Goal: Task Accomplishment & Management: Manage account settings

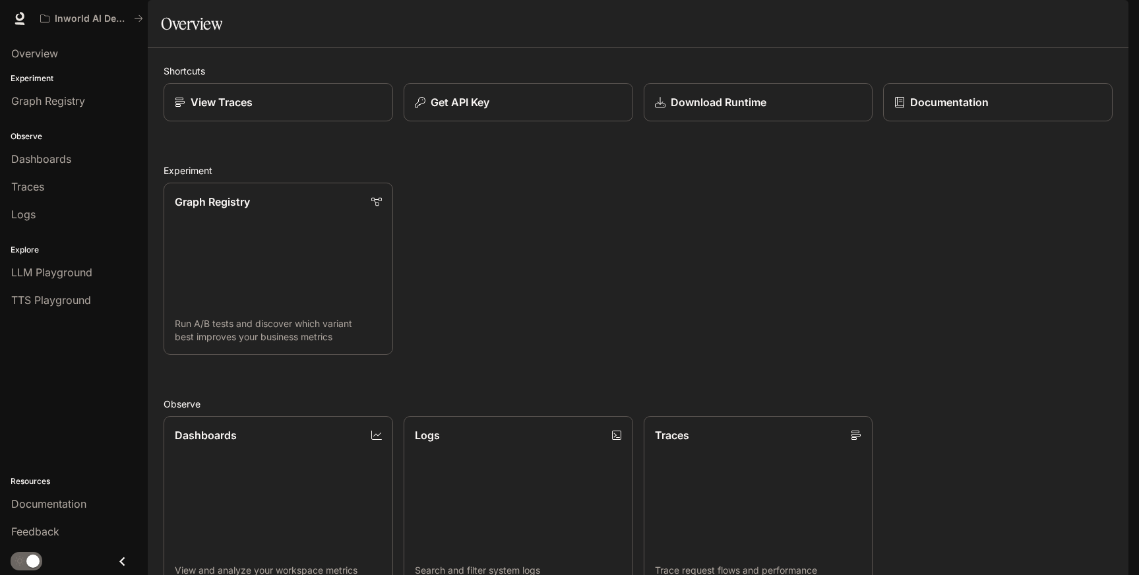
click at [1106, 21] on icon "button" at bounding box center [1109, 18] width 7 height 7
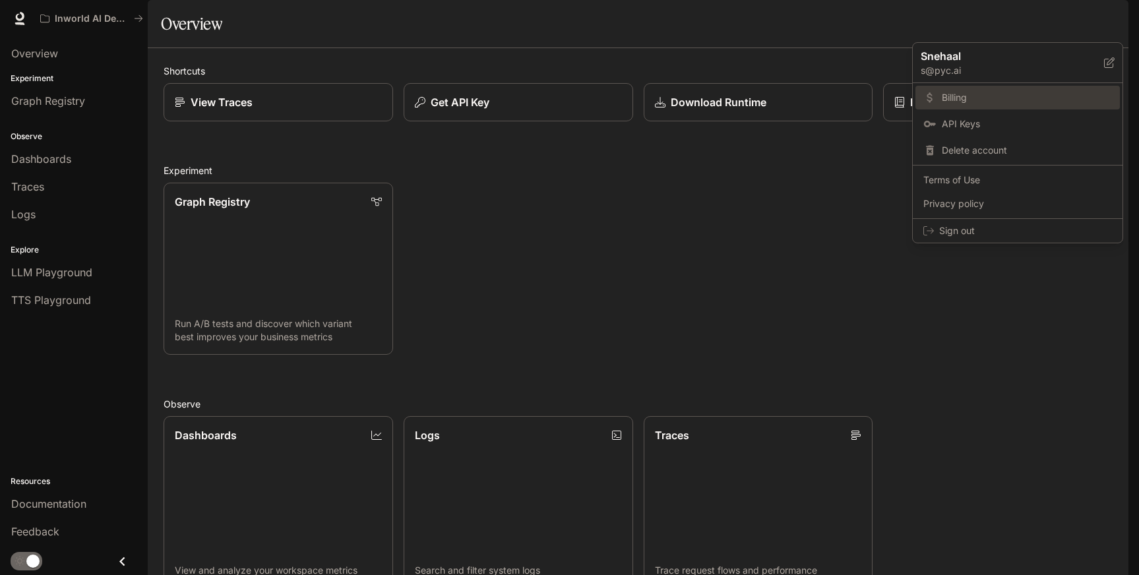
click at [947, 96] on span "Billing" at bounding box center [1026, 97] width 170 height 13
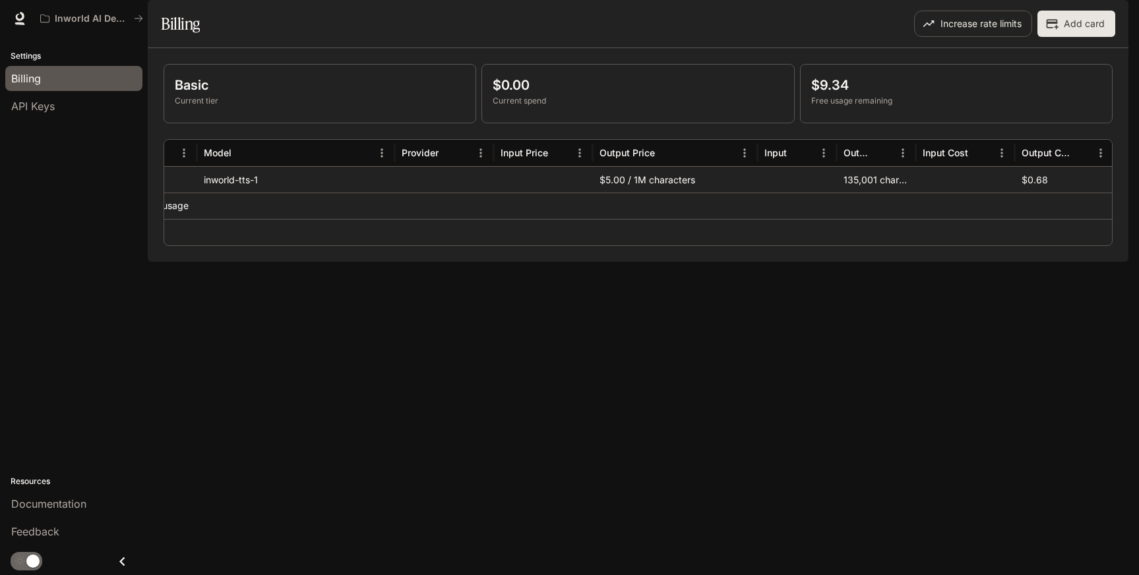
scroll to position [0, 42]
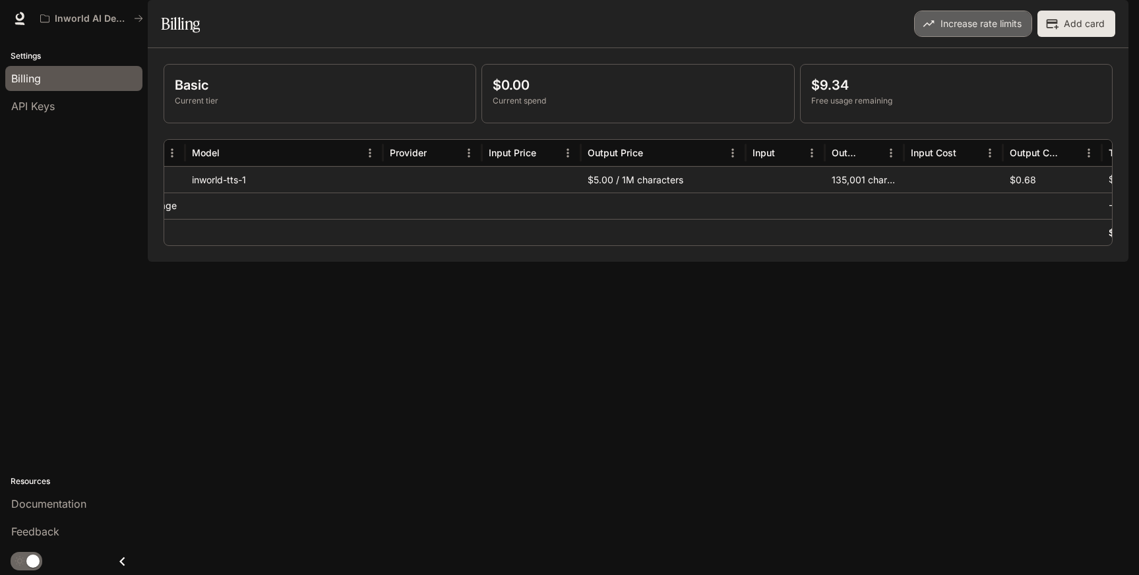
click at [976, 37] on button "Increase rate limits" at bounding box center [973, 24] width 118 height 26
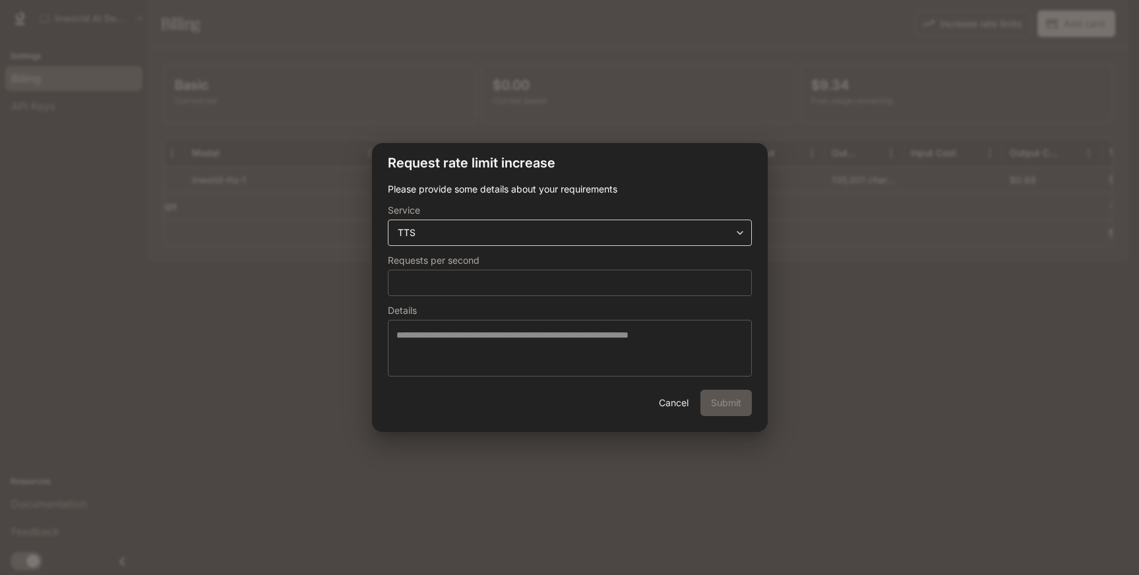
click at [643, 235] on body "**********" at bounding box center [569, 287] width 1139 height 575
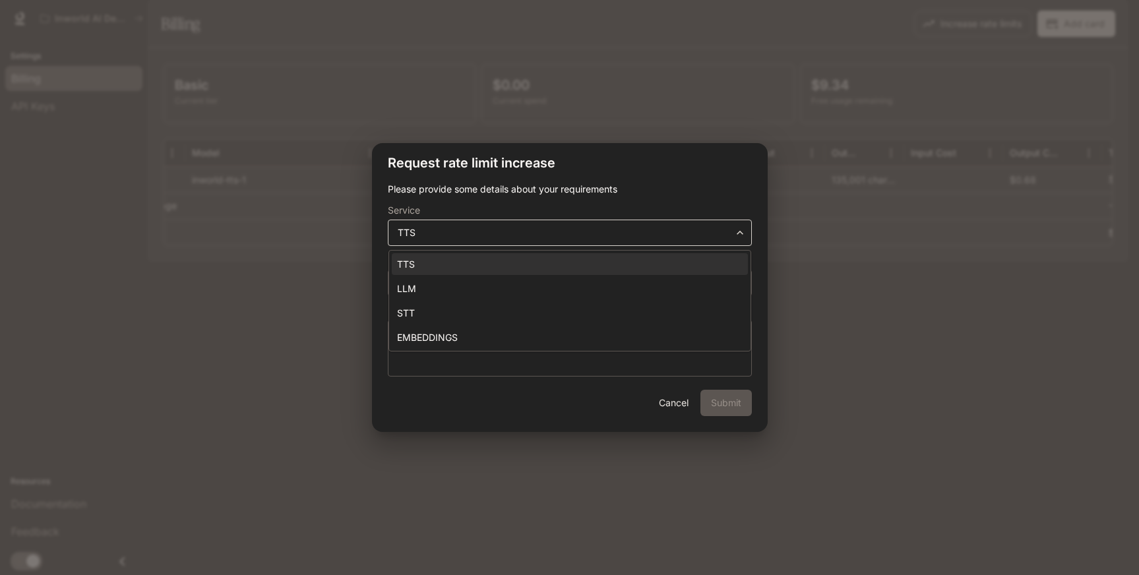
click at [643, 235] on div at bounding box center [569, 287] width 1139 height 575
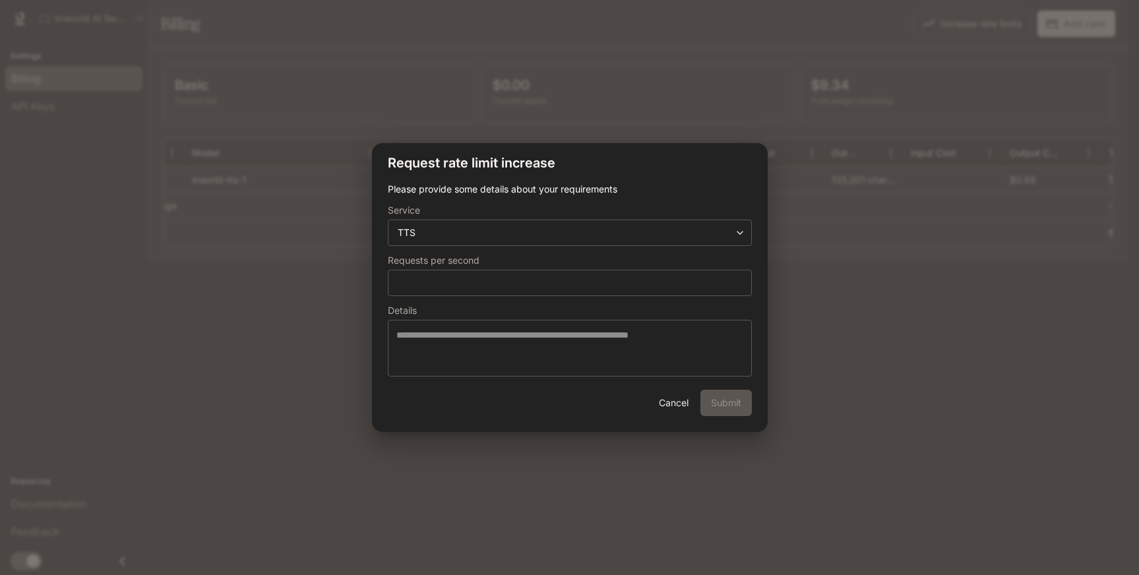
click at [674, 402] on button "Cancel" at bounding box center [674, 403] width 42 height 26
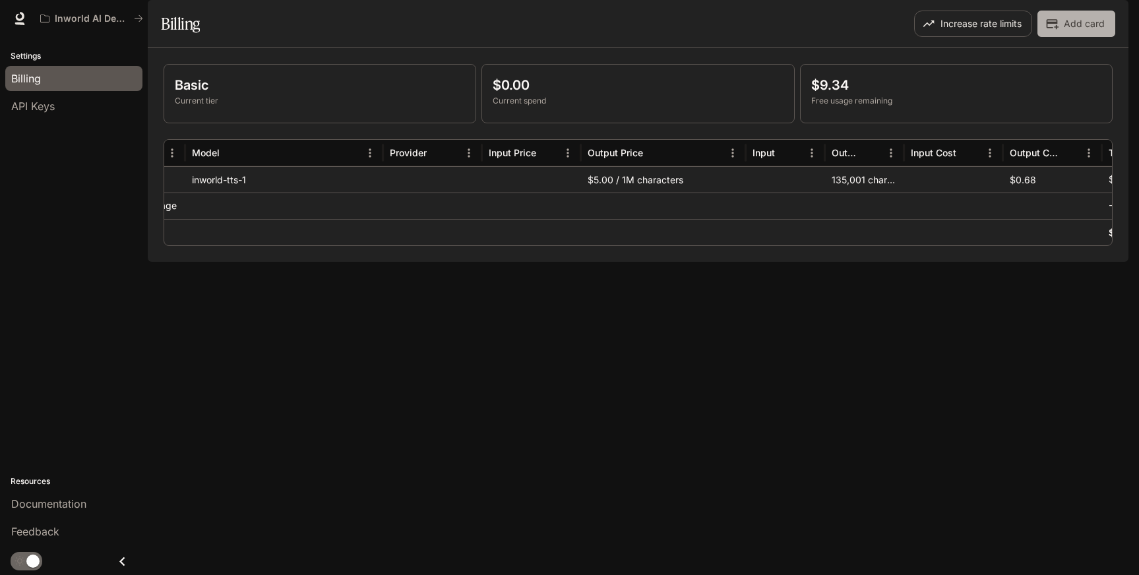
click at [1077, 37] on button "Add card" at bounding box center [1076, 24] width 78 height 26
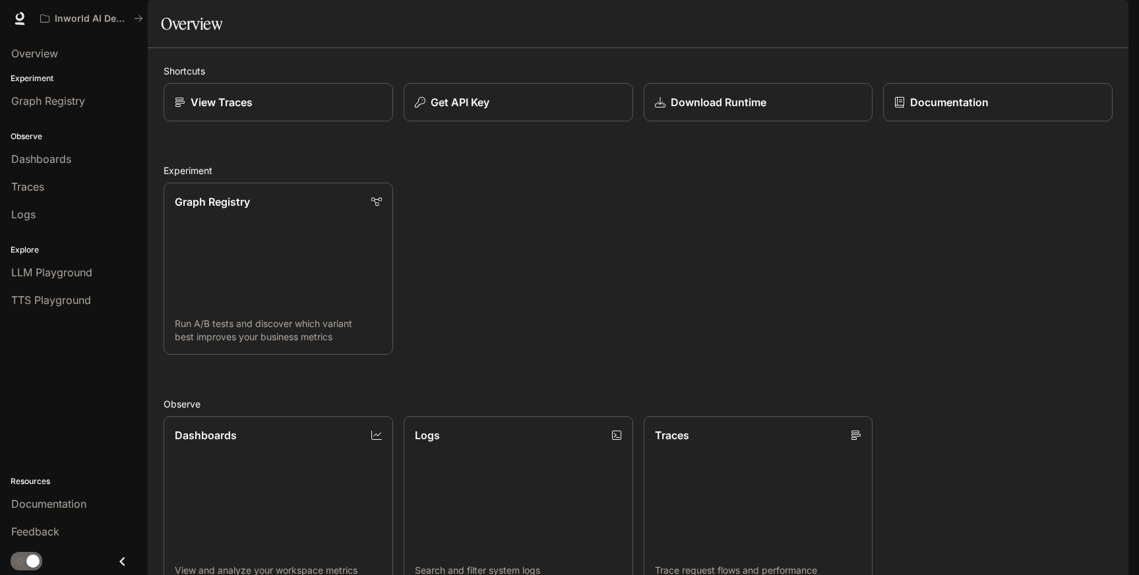
click at [1107, 26] on div "button" at bounding box center [1109, 18] width 18 height 18
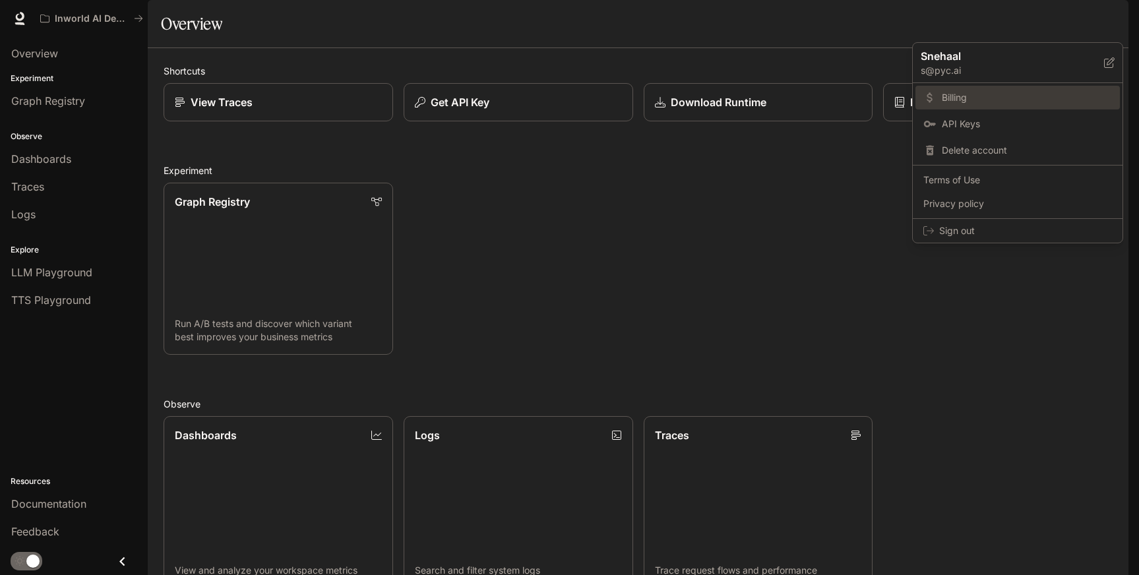
click at [959, 96] on span "Billing" at bounding box center [1026, 97] width 170 height 13
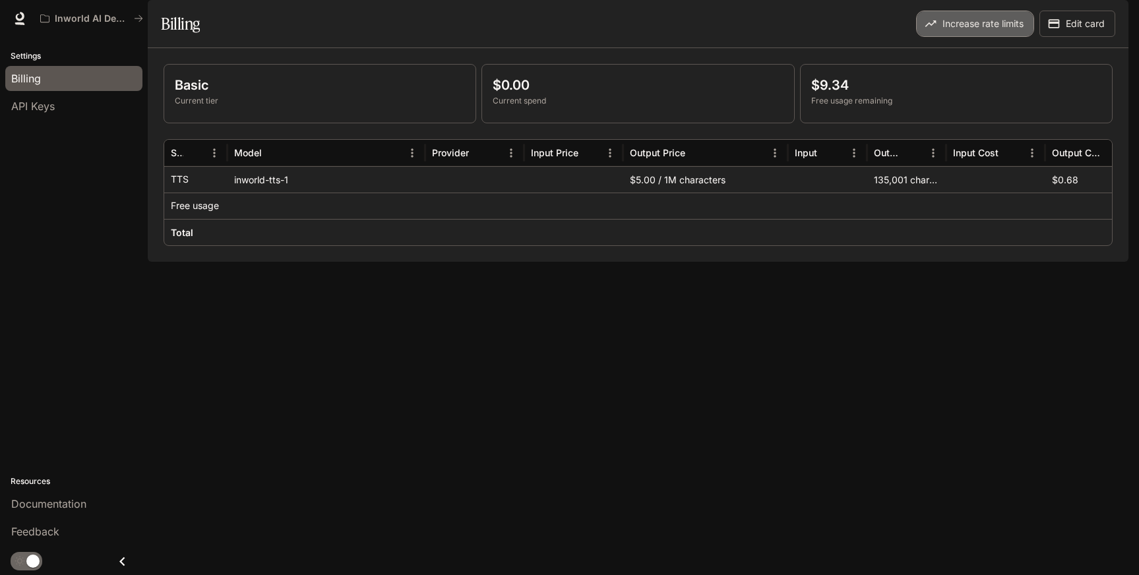
click at [988, 37] on button "Increase rate limits" at bounding box center [975, 24] width 118 height 26
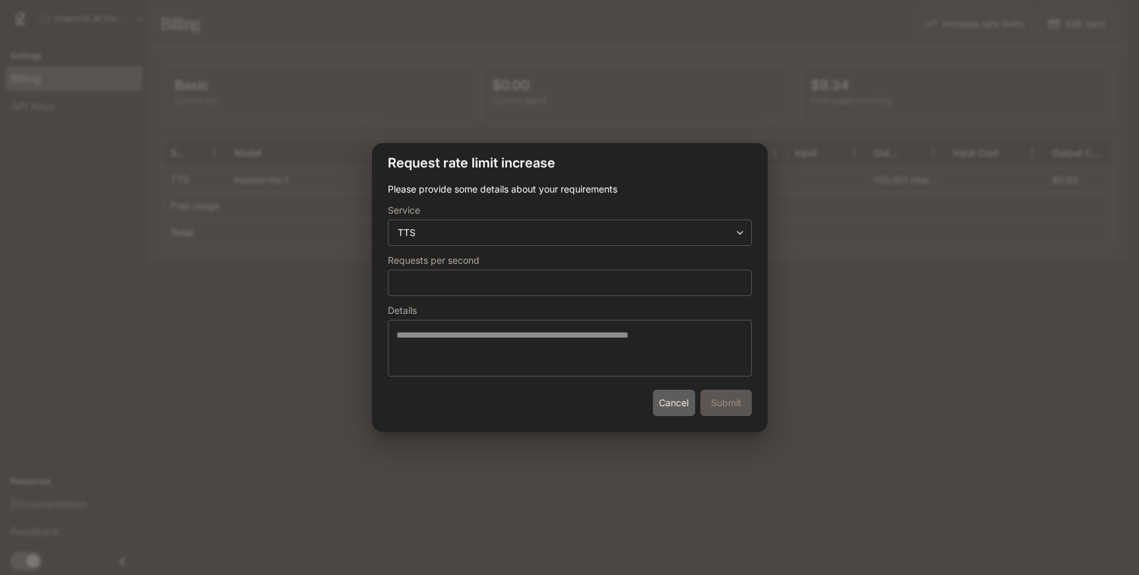
click at [678, 406] on button "Cancel" at bounding box center [674, 403] width 42 height 26
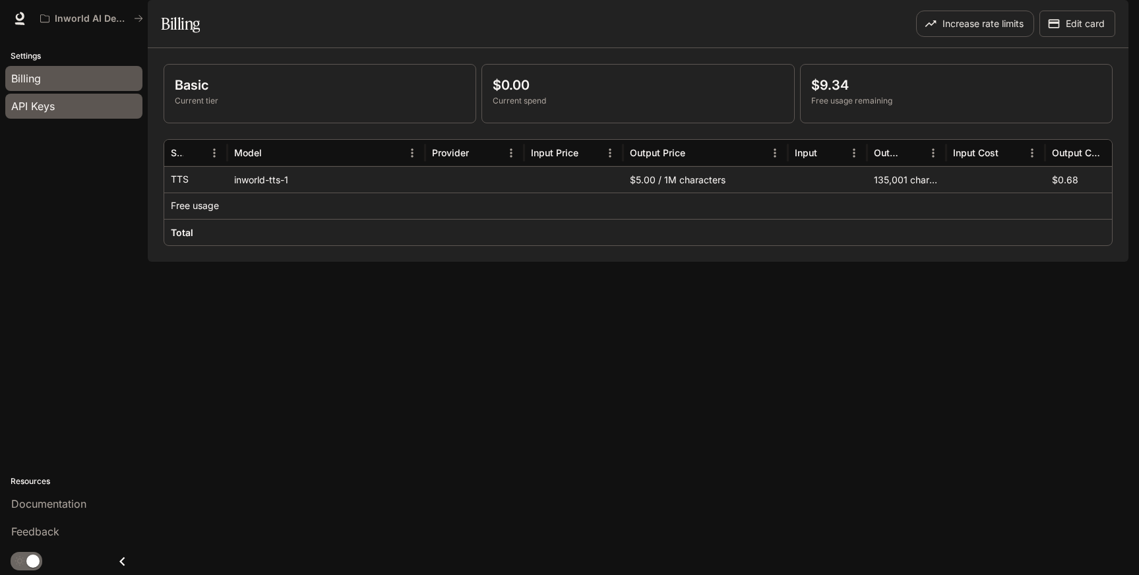
click at [30, 100] on span "API Keys" at bounding box center [33, 106] width 44 height 16
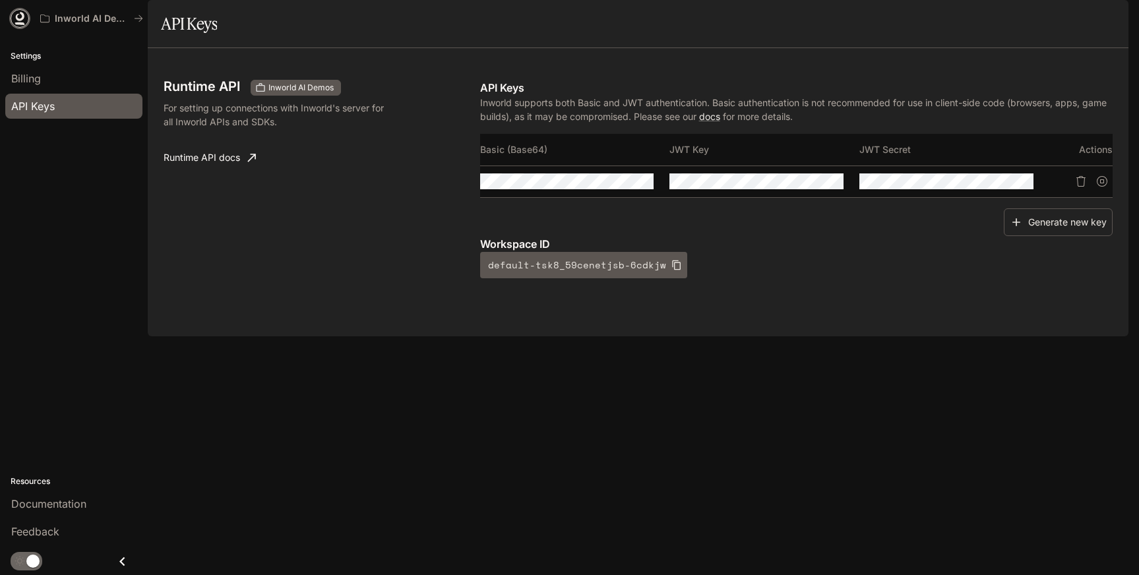
click at [16, 15] on icon at bounding box center [20, 16] width 9 height 9
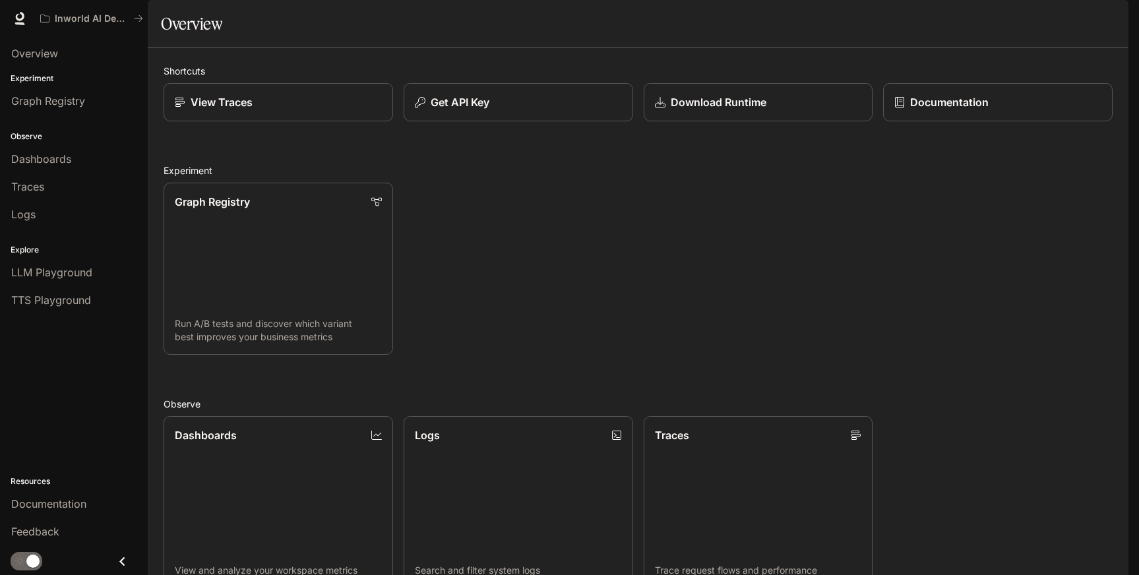
click at [1109, 17] on icon "button" at bounding box center [1109, 18] width 7 height 7
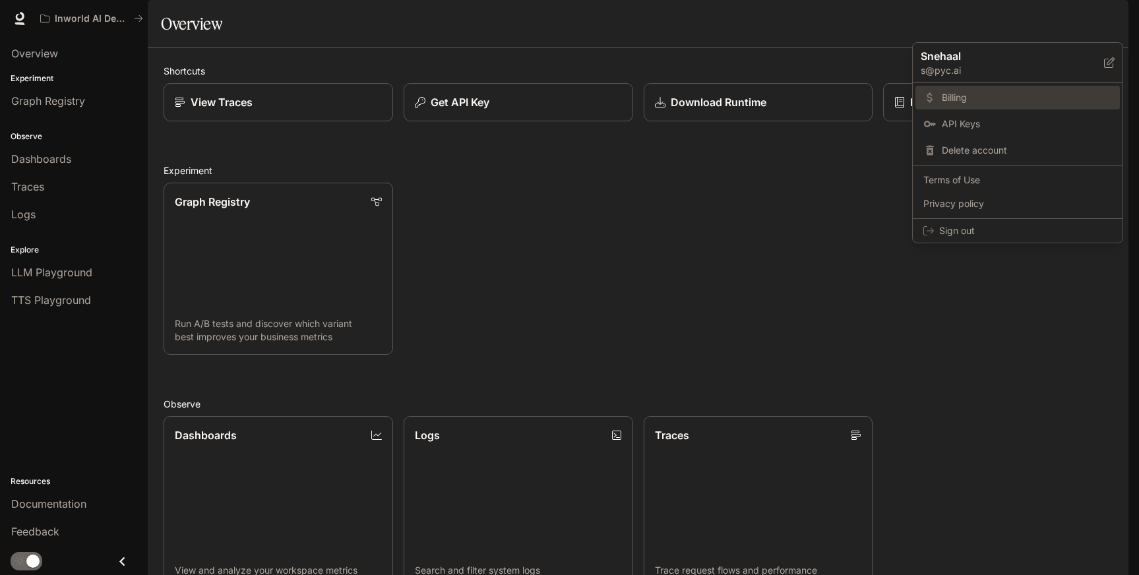
click at [961, 102] on span "Billing" at bounding box center [1026, 97] width 170 height 13
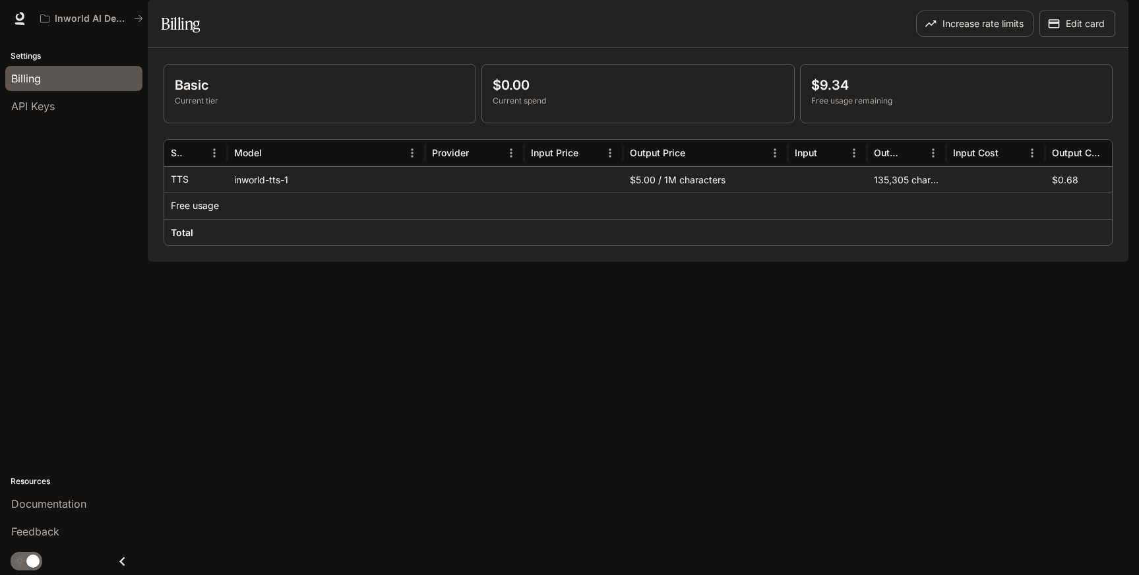
click at [1113, 19] on icon "button" at bounding box center [1109, 18] width 11 height 11
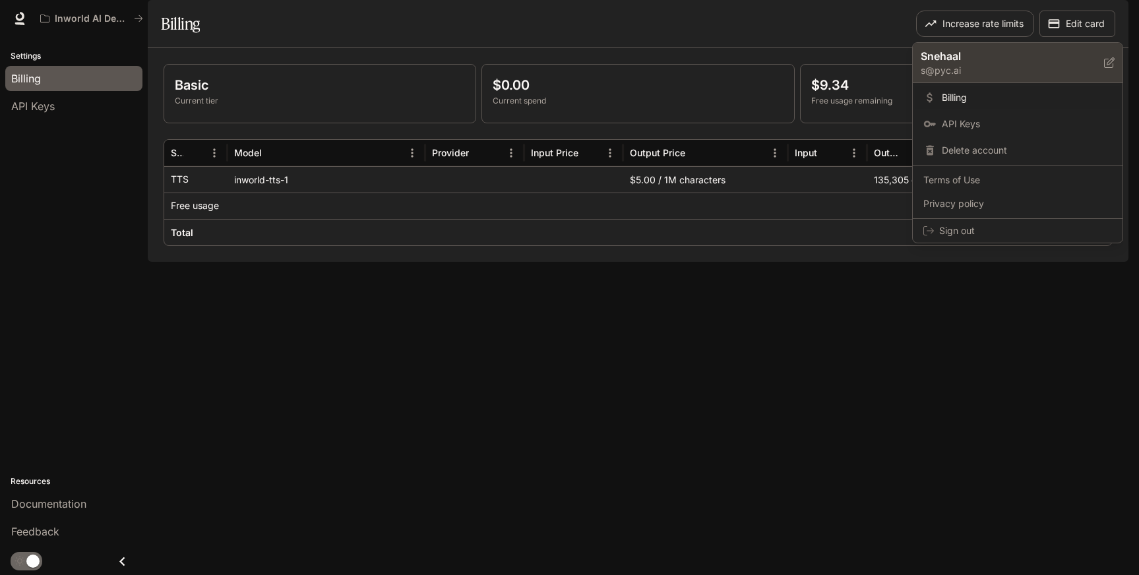
click at [952, 64] on p "s@pyc.ai" at bounding box center [1011, 70] width 183 height 13
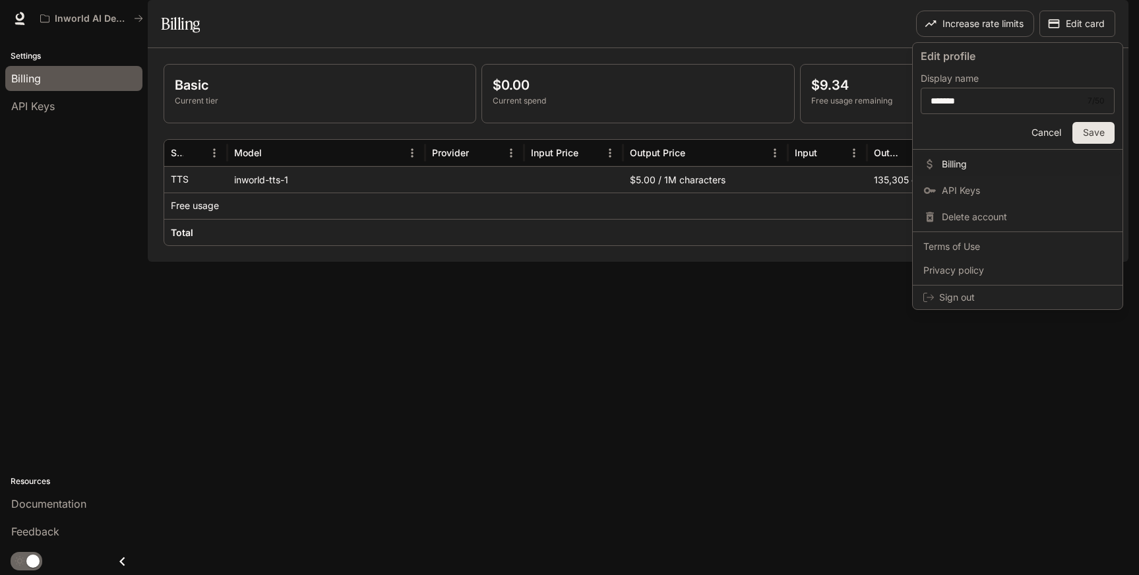
click at [1035, 130] on button "Cancel" at bounding box center [1046, 133] width 42 height 22
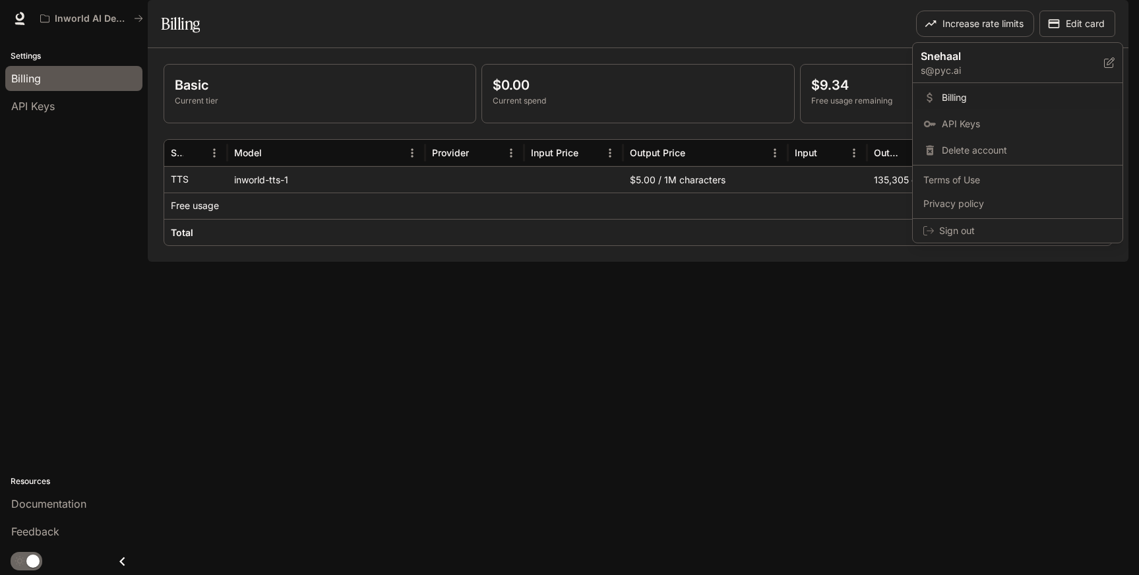
click at [88, 10] on div at bounding box center [569, 287] width 1139 height 575
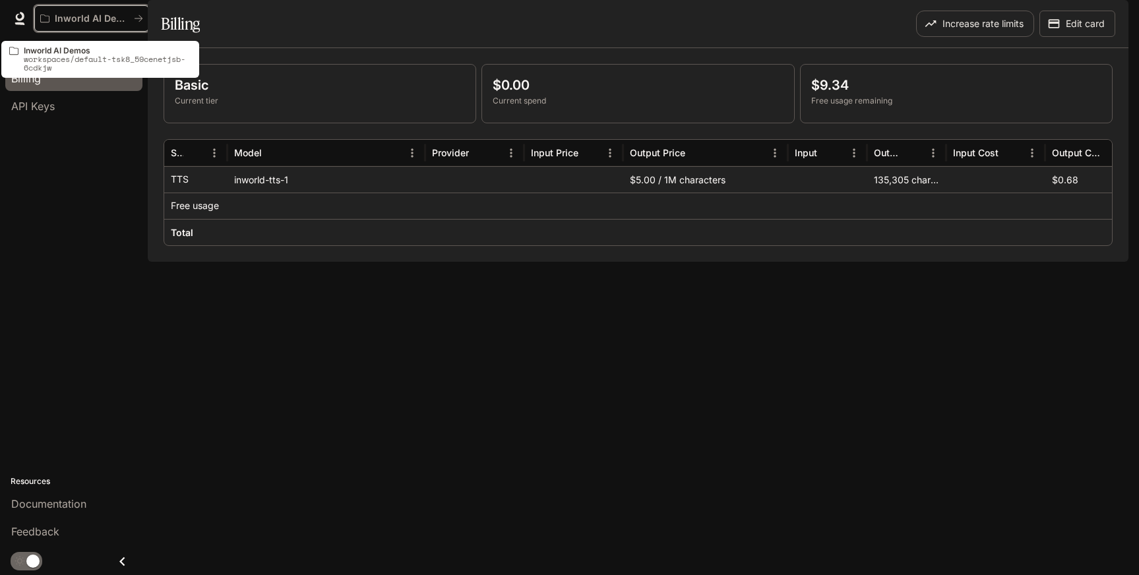
click at [86, 17] on p "Inworld AI Demos" at bounding box center [92, 18] width 74 height 11
